Goal: Task Accomplishment & Management: Complete application form

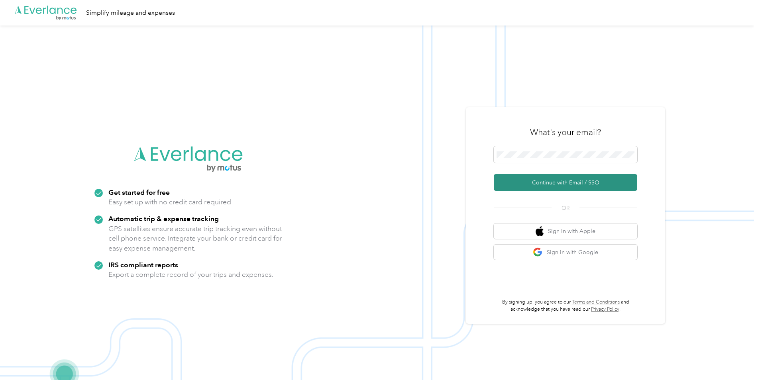
click at [537, 184] on button "Continue with Email / SSO" at bounding box center [565, 182] width 143 height 17
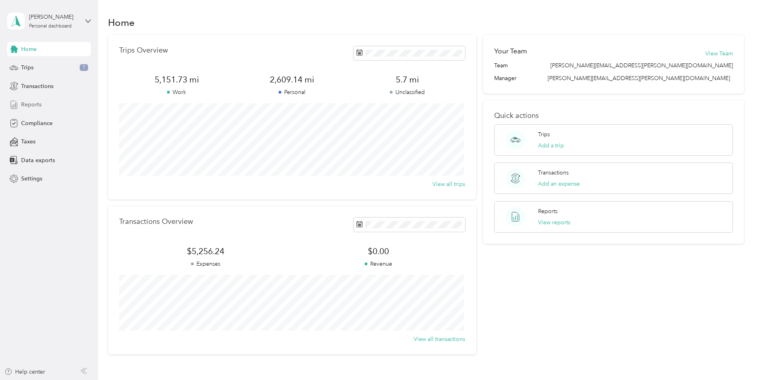
click at [32, 104] on span "Reports" at bounding box center [31, 104] width 20 height 8
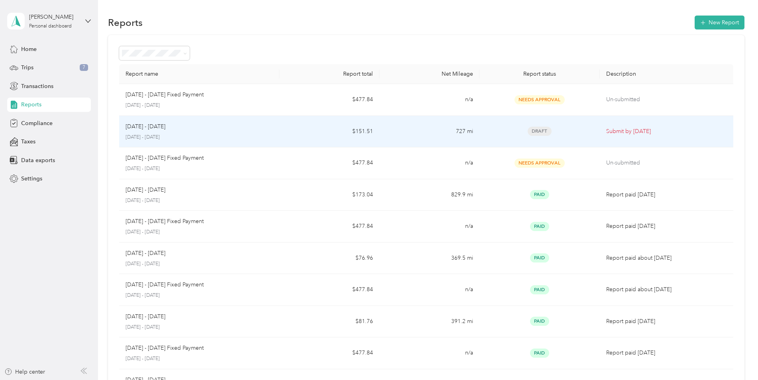
click at [273, 132] on td "Sep 1 - 30, 2025 September 1 - 30, 2025" at bounding box center [199, 132] width 160 height 32
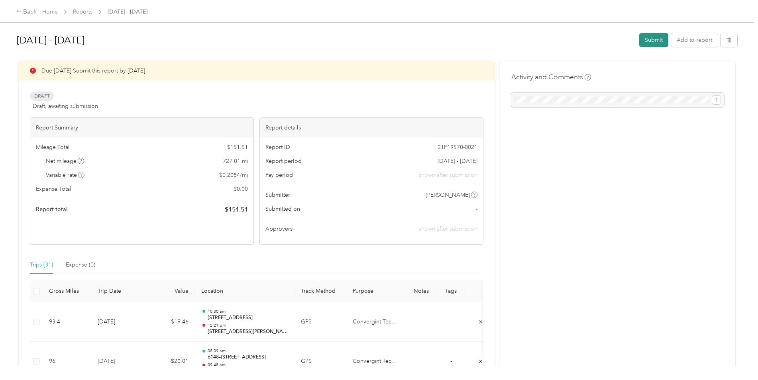
click at [654, 40] on button "Submit" at bounding box center [653, 40] width 29 height 14
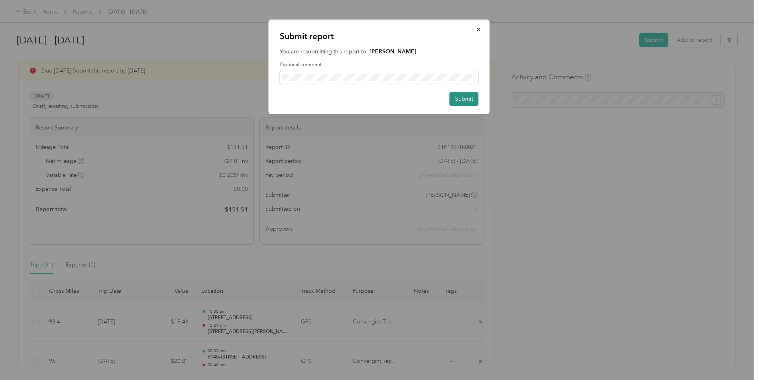
click at [459, 99] on button "Submit" at bounding box center [464, 99] width 29 height 14
